Goal: Information Seeking & Learning: Learn about a topic

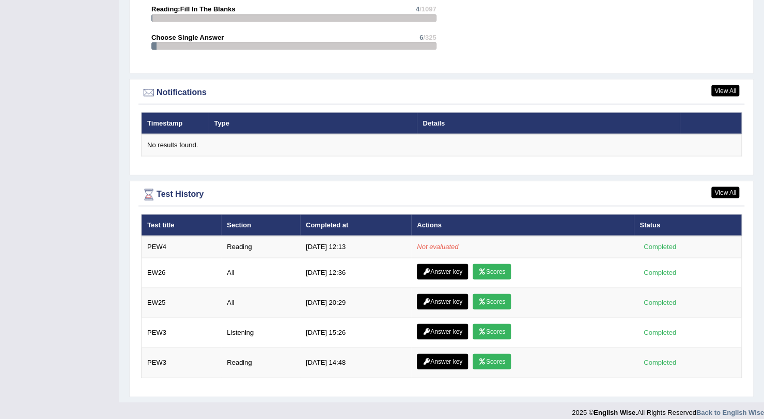
scroll to position [1189, 0]
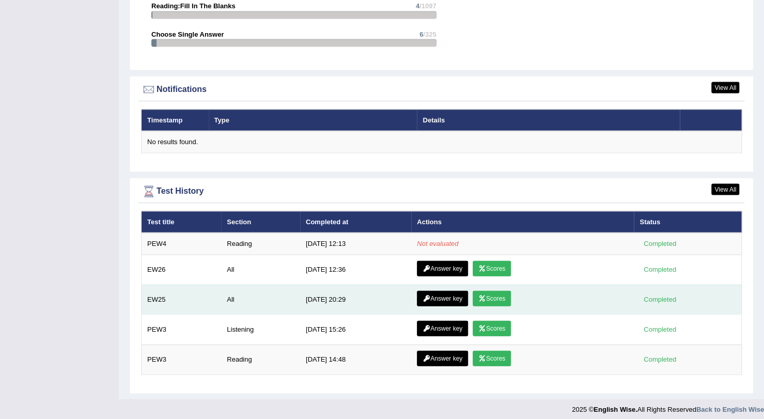
click at [492, 296] on link "Scores" at bounding box center [492, 298] width 38 height 15
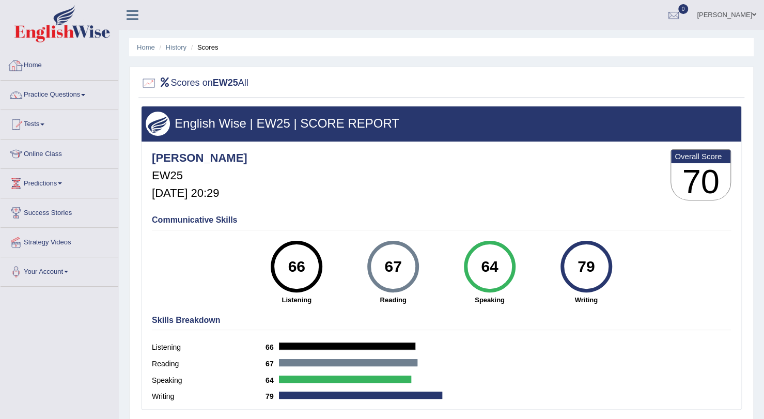
click at [24, 60] on link "Home" at bounding box center [60, 64] width 118 height 26
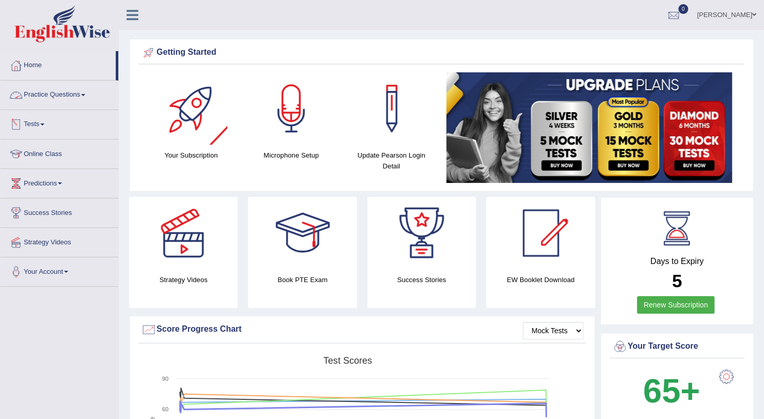
click at [54, 91] on link "Practice Questions" at bounding box center [60, 94] width 118 height 26
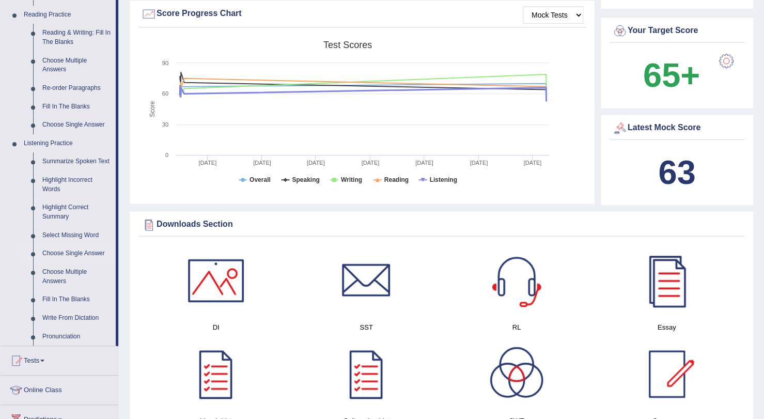
scroll to position [316, 0]
click at [58, 184] on link "Highlight Incorrect Words" at bounding box center [77, 183] width 78 height 27
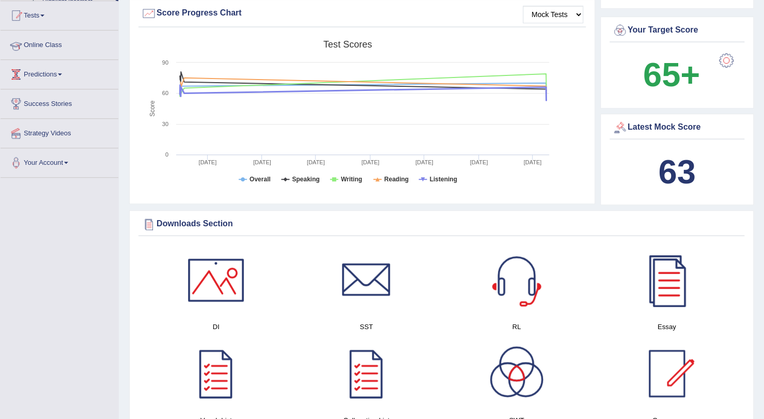
scroll to position [152, 0]
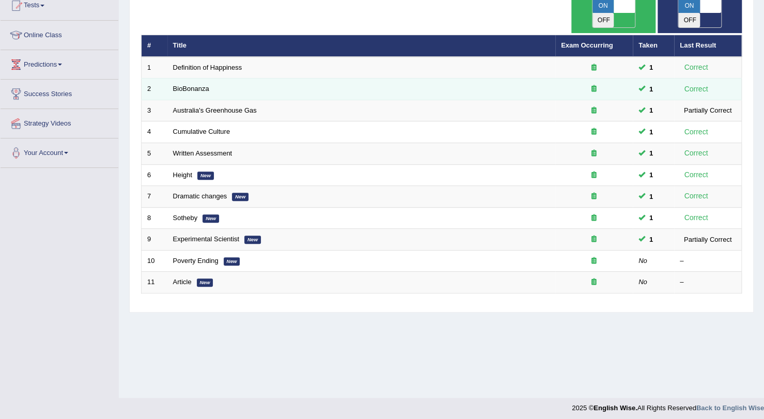
scroll to position [123, 0]
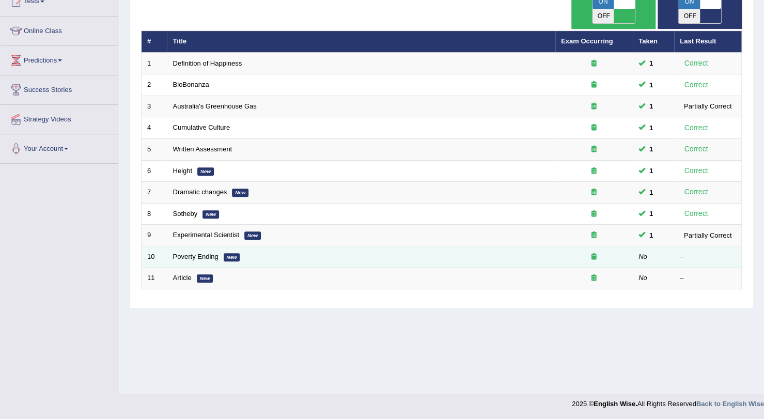
click at [197, 246] on td "Poverty Ending New" at bounding box center [361, 257] width 388 height 22
click at [201, 253] on link "Poverty Ending" at bounding box center [195, 257] width 45 height 8
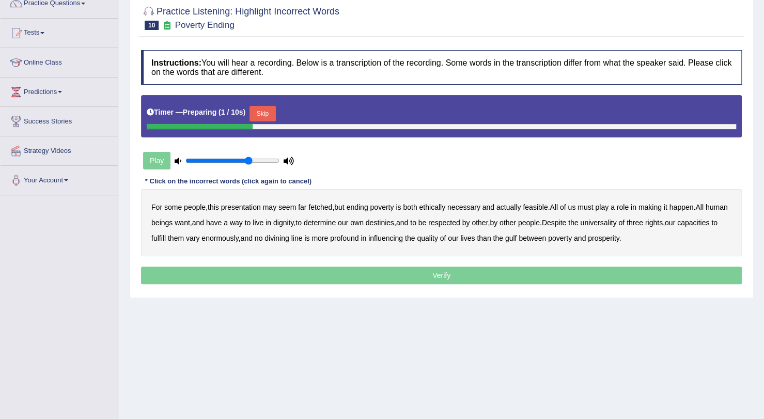
scroll to position [92, 0]
type input "0.8"
click at [258, 160] on input "range" at bounding box center [232, 160] width 94 height 8
click at [266, 111] on button "Skip" at bounding box center [263, 112] width 26 height 15
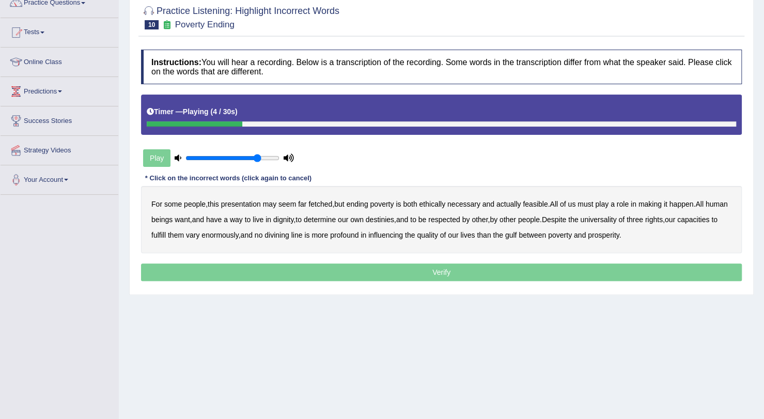
click at [155, 162] on div "Play" at bounding box center [218, 158] width 155 height 26
click at [530, 318] on div "Home Practice Listening: Highlight Incorrect Words Poverty Ending « Prev Next »…" at bounding box center [441, 166] width 645 height 517
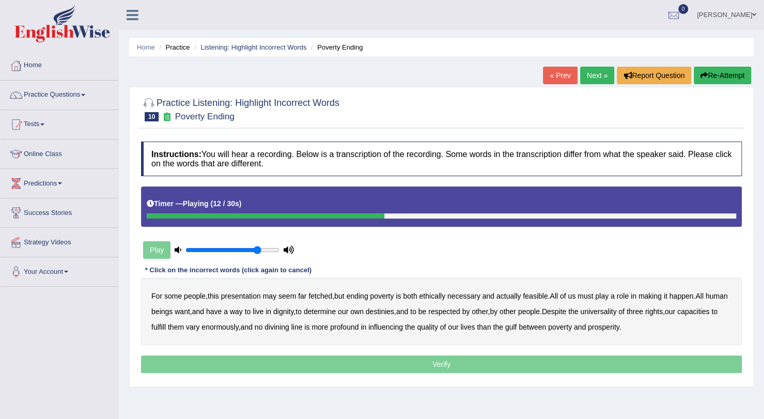
click at [708, 69] on button "Re-Attempt" at bounding box center [722, 76] width 57 height 18
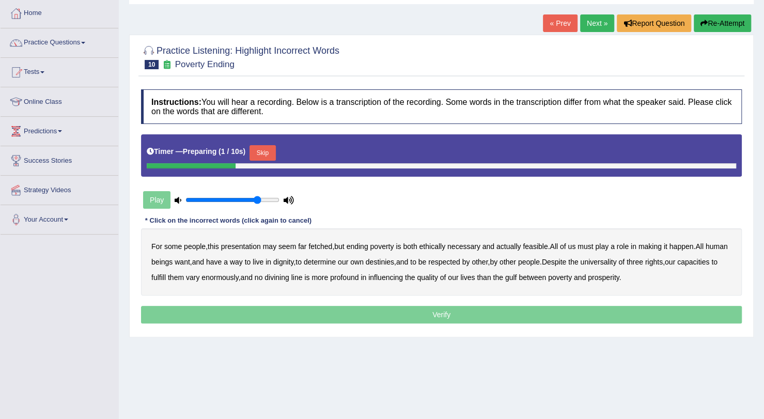
scroll to position [53, 0]
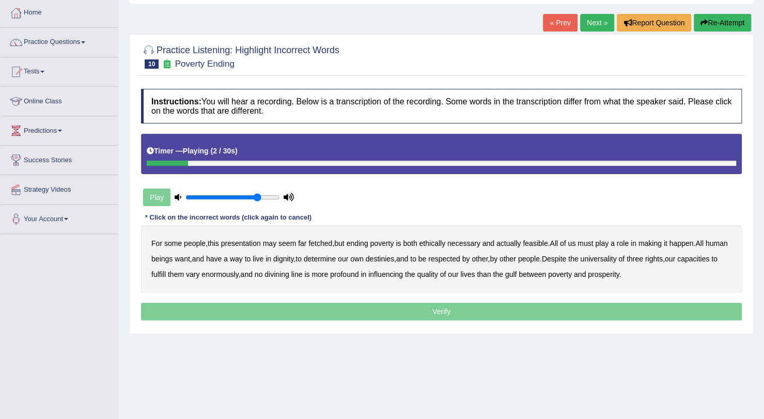
click at [254, 241] on b "presentation" at bounding box center [241, 243] width 40 height 8
click at [439, 241] on b "ethically" at bounding box center [432, 243] width 26 height 8
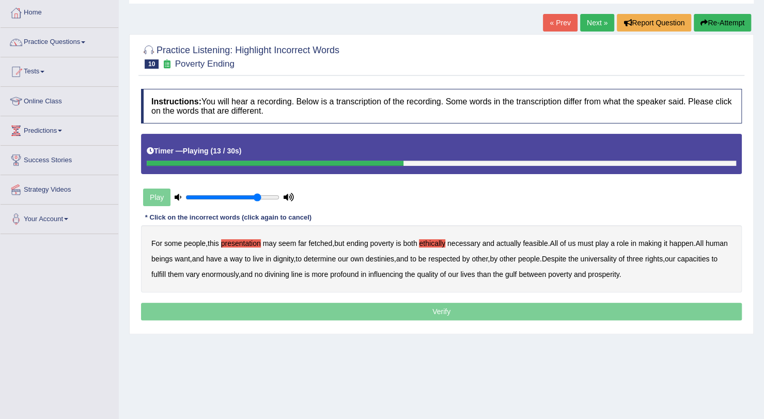
click at [243, 259] on b "way" at bounding box center [236, 259] width 13 height 8
click at [643, 257] on b "three" at bounding box center [635, 259] width 17 height 8
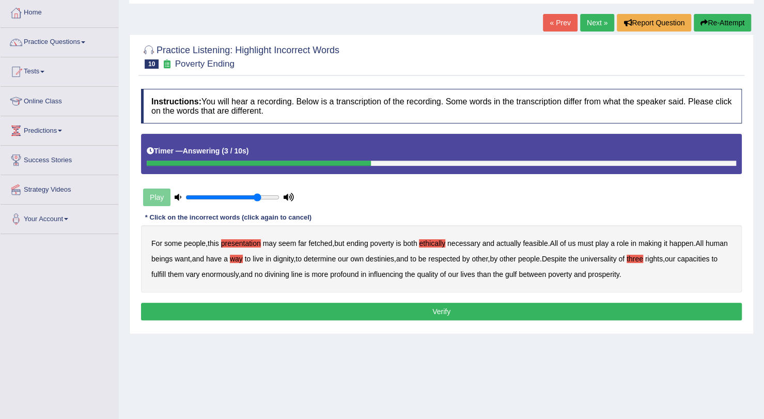
click at [612, 304] on button "Verify" at bounding box center [441, 312] width 601 height 18
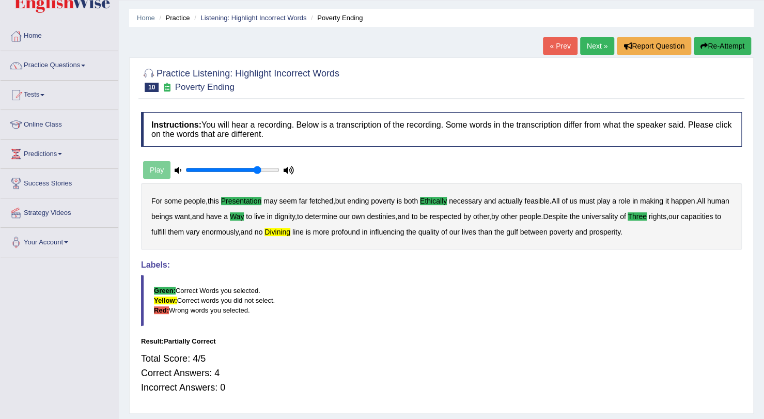
scroll to position [0, 0]
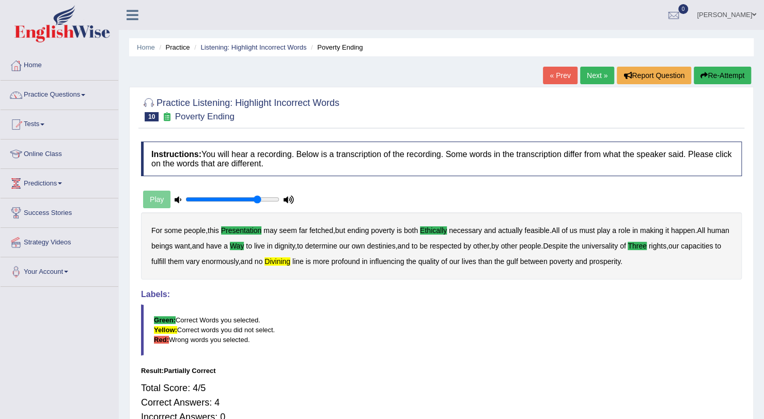
click at [589, 75] on link "Next »" at bounding box center [597, 76] width 34 height 18
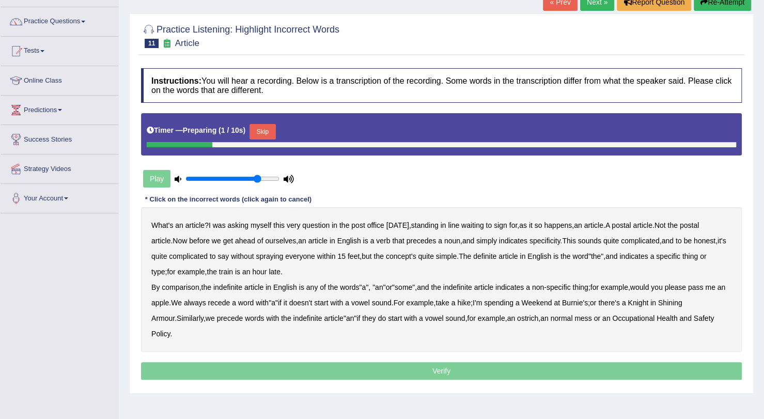
scroll to position [74, 0]
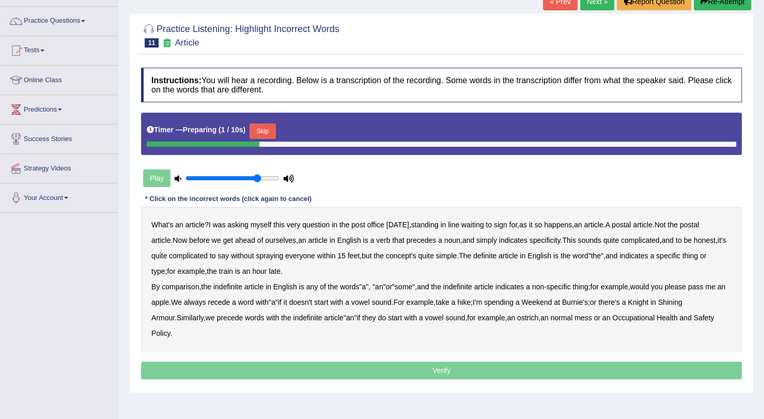
click at [265, 130] on button "Skip" at bounding box center [263, 130] width 26 height 15
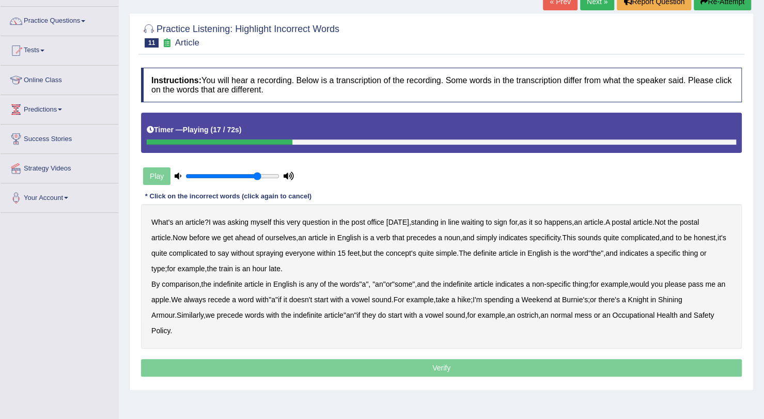
click at [385, 236] on b "verb" at bounding box center [383, 238] width 14 height 8
click at [190, 284] on b "comparison" at bounding box center [180, 284] width 37 height 8
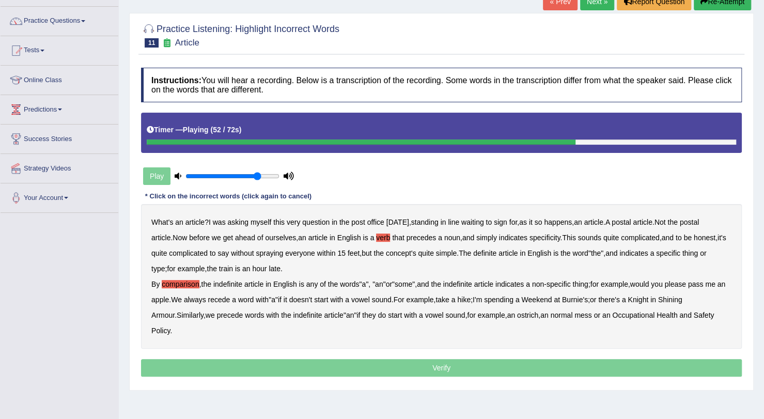
click at [230, 299] on b "recede" at bounding box center [219, 300] width 22 height 8
click at [346, 315] on b "an" at bounding box center [350, 315] width 8 height 8
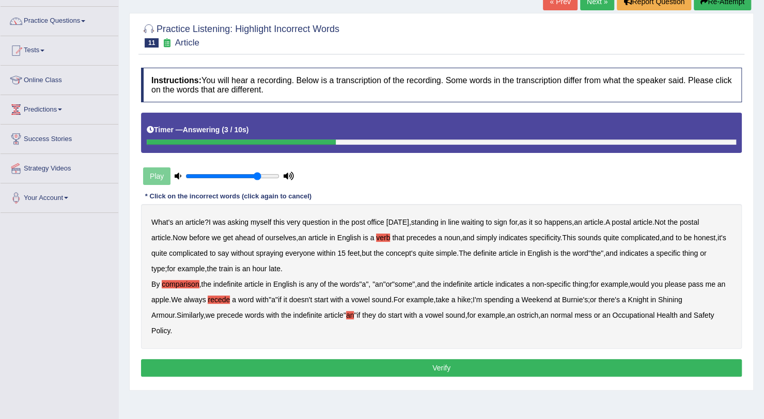
click at [346, 315] on b "an" at bounding box center [350, 315] width 8 height 8
click at [351, 359] on button "Verify" at bounding box center [441, 368] width 601 height 18
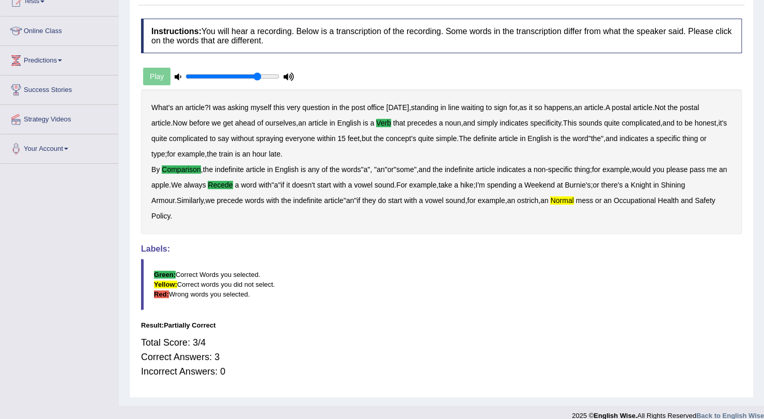
scroll to position [0, 0]
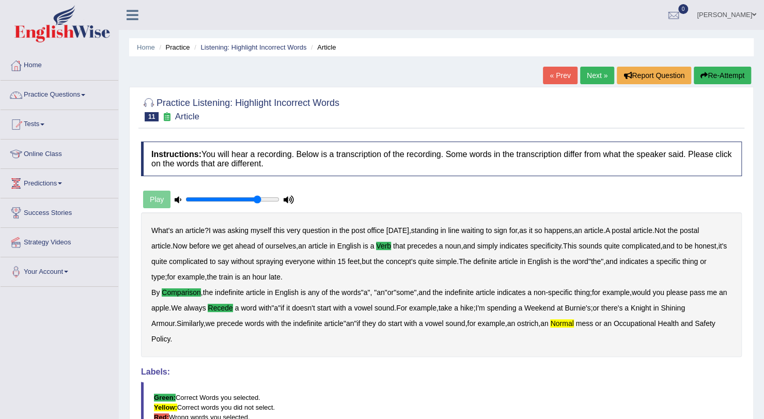
click at [601, 77] on link "Next »" at bounding box center [597, 76] width 34 height 18
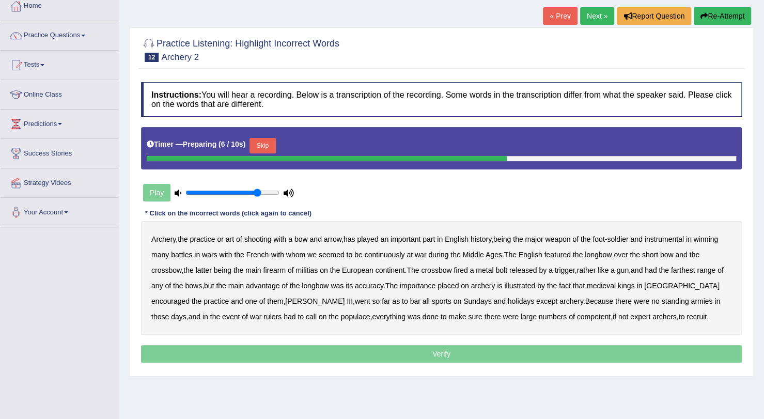
scroll to position [61, 0]
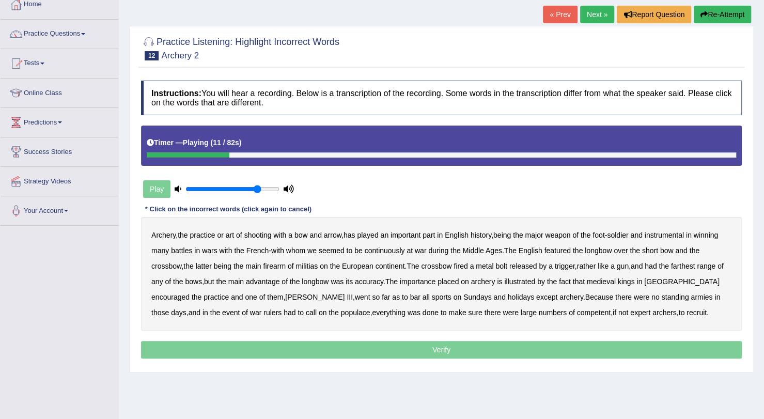
click at [538, 238] on b "major" at bounding box center [534, 235] width 18 height 8
click at [383, 254] on b "continuously" at bounding box center [385, 250] width 40 height 8
click at [567, 251] on b "featured" at bounding box center [557, 250] width 26 height 8
click at [312, 265] on b "militias" at bounding box center [307, 266] width 22 height 8
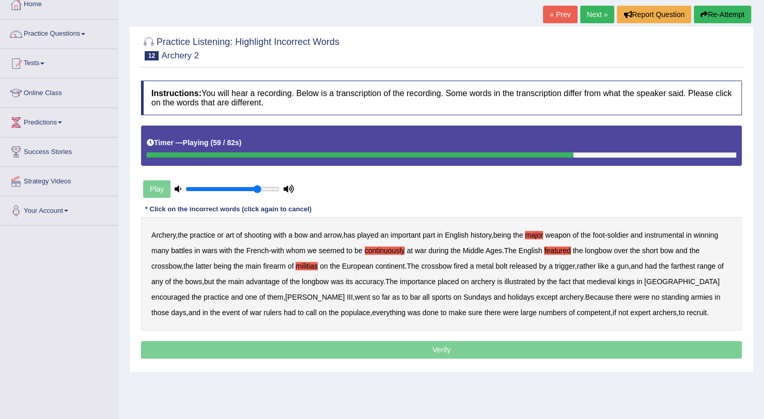
click at [410, 296] on b "bar" at bounding box center [415, 297] width 10 height 8
click at [537, 346] on p "Verify" at bounding box center [441, 350] width 601 height 18
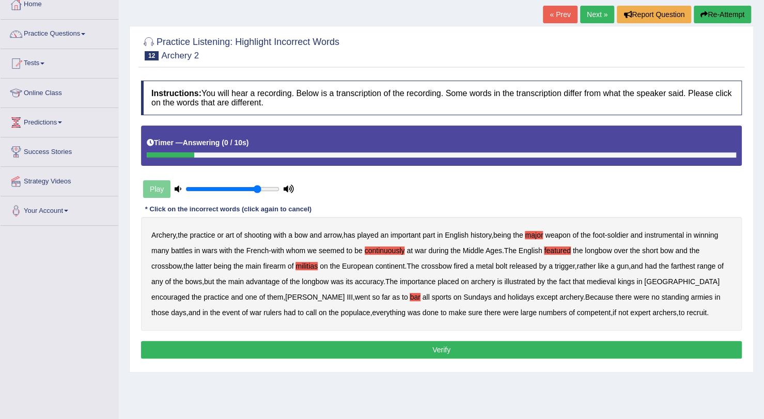
click at [494, 351] on button "Verify" at bounding box center [441, 350] width 601 height 18
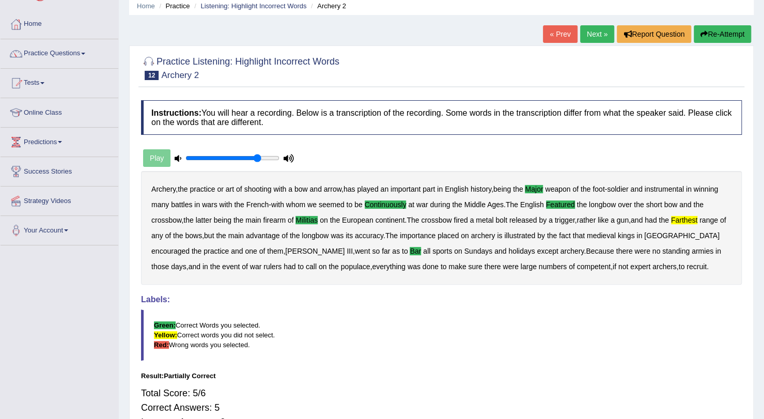
scroll to position [0, 0]
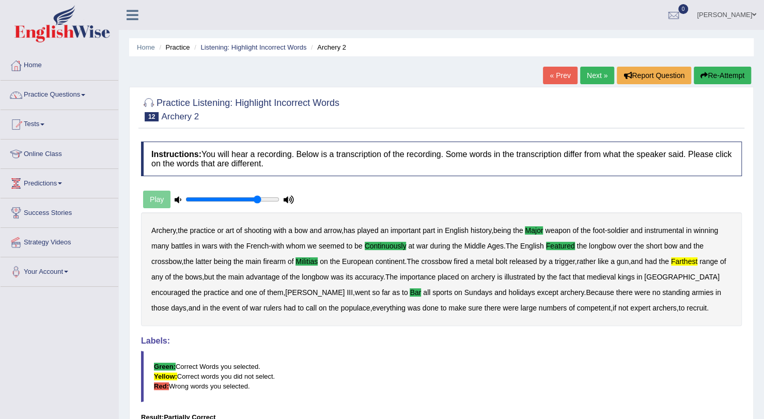
click at [192, 4] on div "Jessa Elijan Toggle navigation Username: Jessa Access Type: Online Subscription…" at bounding box center [441, 15] width 645 height 30
click at [32, 65] on link "Home" at bounding box center [60, 64] width 118 height 26
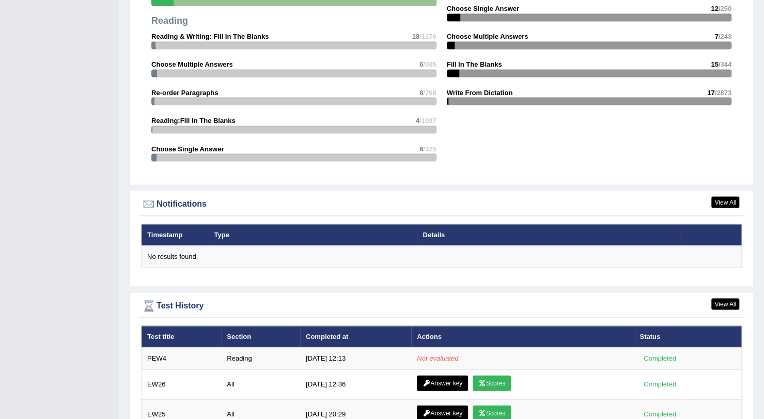
scroll to position [1189, 0]
